Goal: Transaction & Acquisition: Purchase product/service

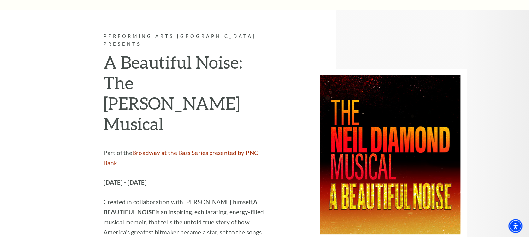
scroll to position [1094, 0]
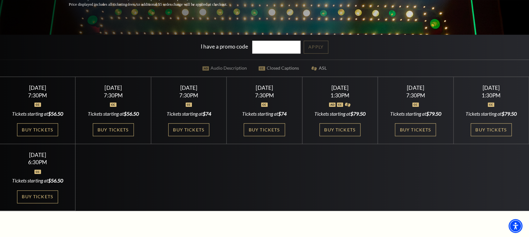
scroll to position [168, 0]
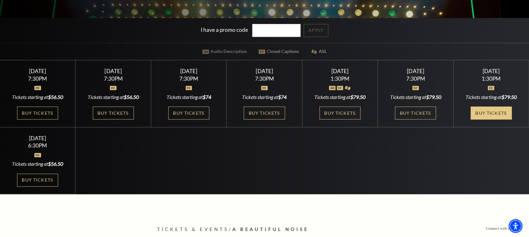
click at [488, 111] on link "Buy Tickets" at bounding box center [491, 113] width 41 height 13
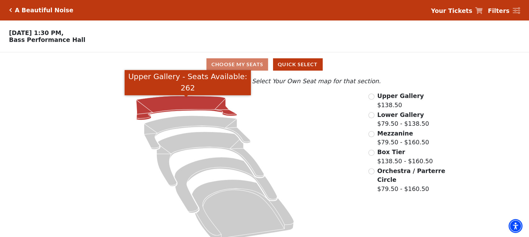
click at [175, 105] on icon "Upper Gallery - Seats Available: 262" at bounding box center [186, 108] width 101 height 24
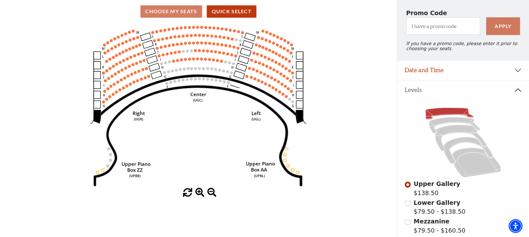
scroll to position [71, 0]
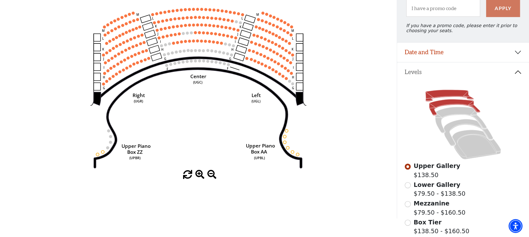
click at [440, 107] on icon at bounding box center [454, 107] width 51 height 16
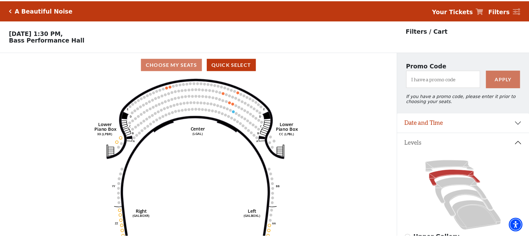
scroll to position [29, 0]
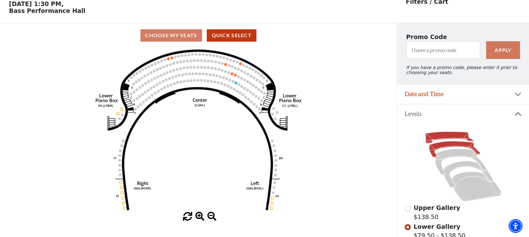
click at [451, 135] on icon at bounding box center [449, 138] width 48 height 12
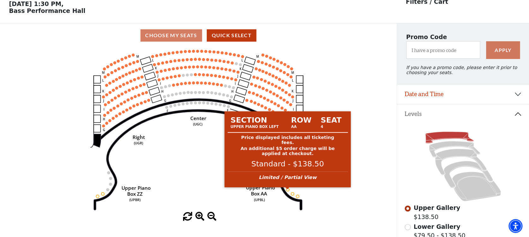
click at [287, 190] on circle at bounding box center [287, 190] width 3 height 3
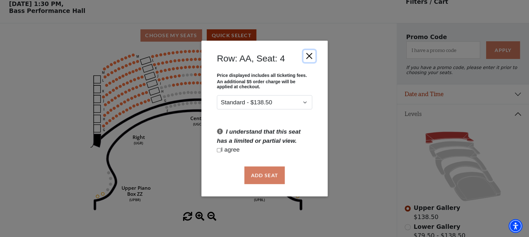
click at [309, 57] on button "Close" at bounding box center [309, 56] width 12 height 12
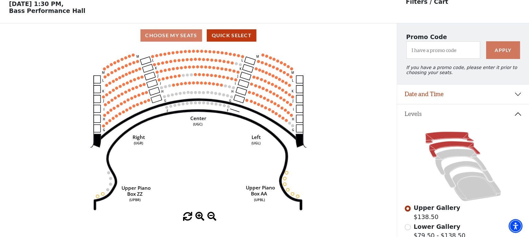
click at [447, 146] on icon at bounding box center [454, 149] width 51 height 16
